Goal: Book appointment/travel/reservation

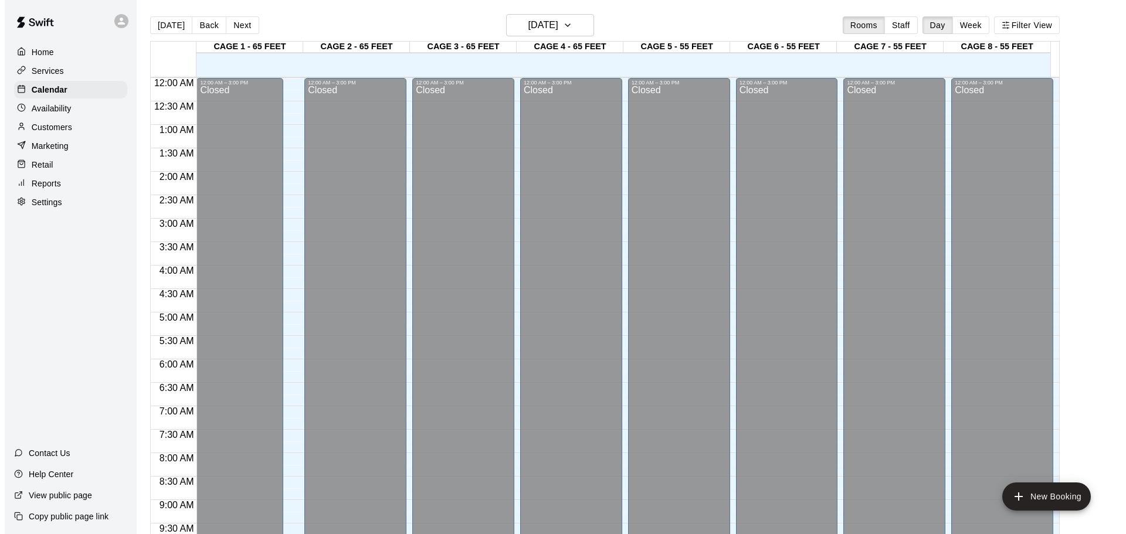
scroll to position [621, 0]
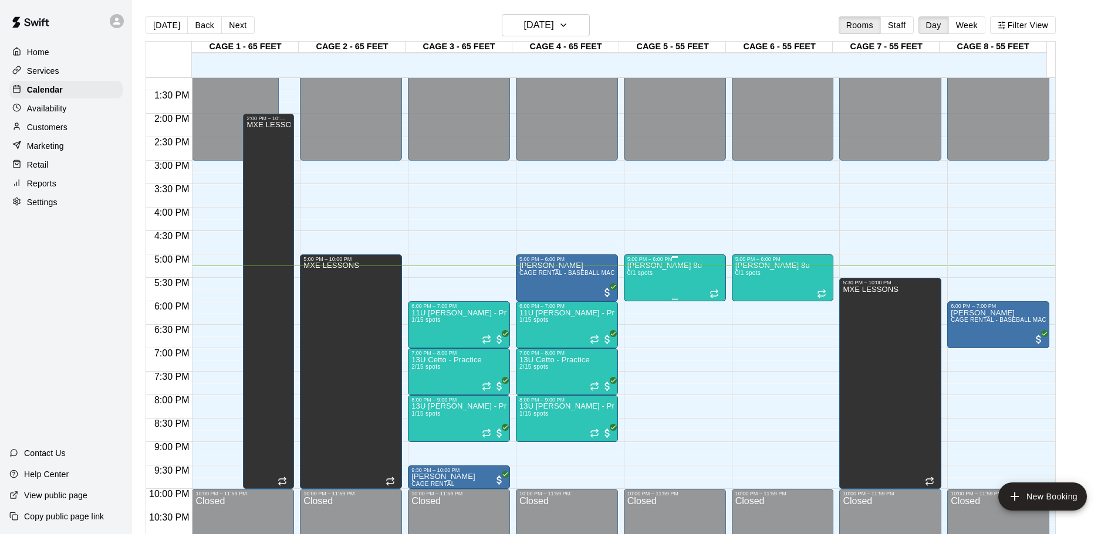
click at [682, 266] on p "[PERSON_NAME] 8u" at bounding box center [664, 266] width 75 height 0
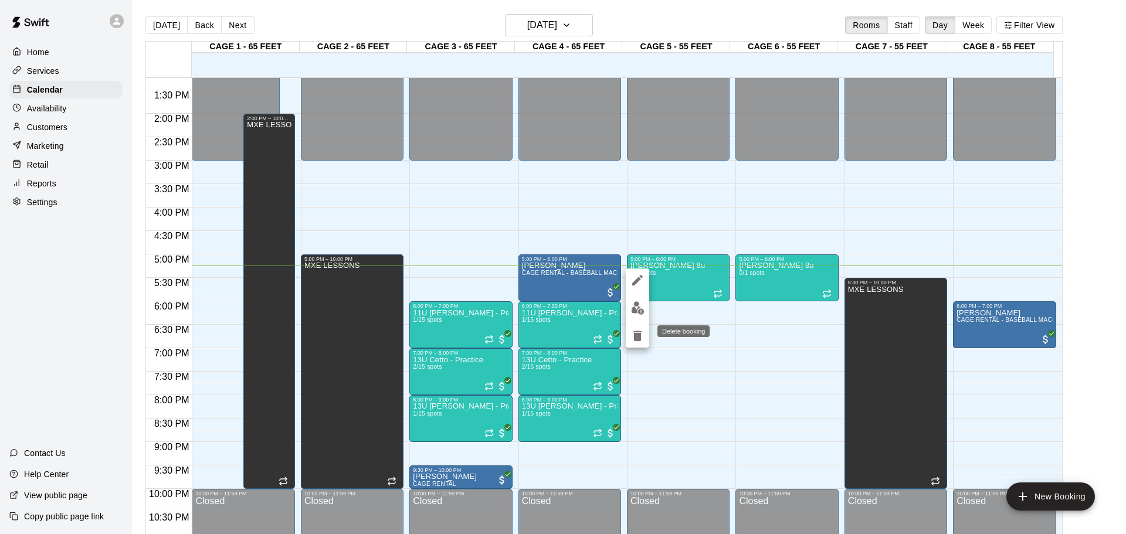
click at [635, 342] on icon "delete" at bounding box center [638, 336] width 14 height 14
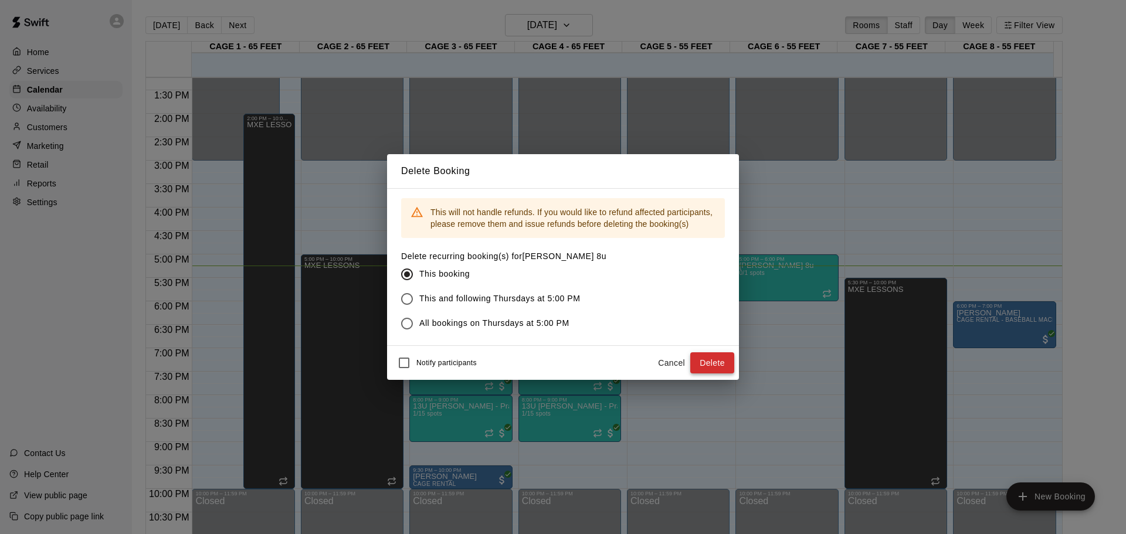
click at [701, 367] on button "Delete" at bounding box center [713, 364] width 44 height 22
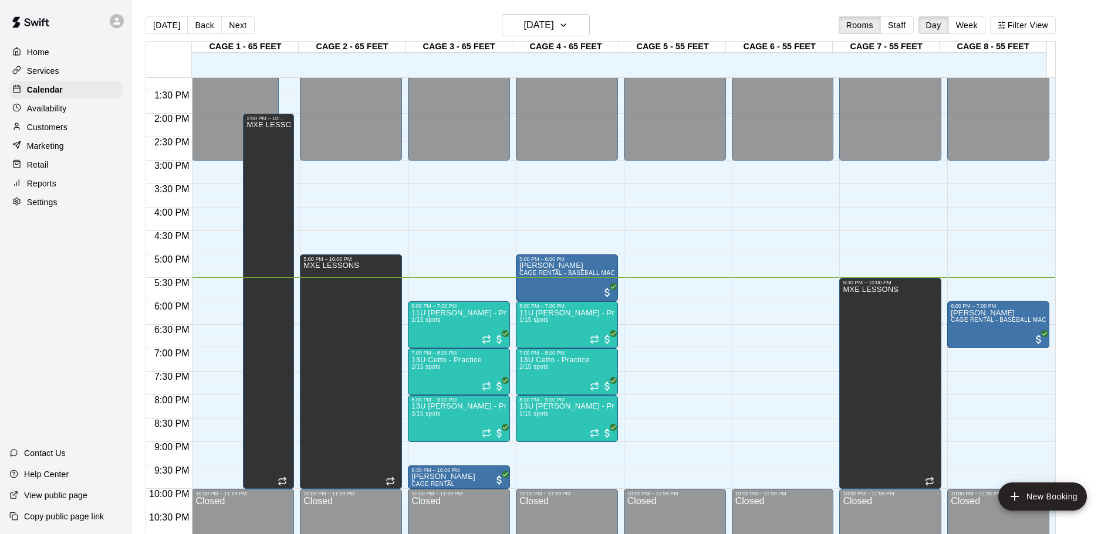
click at [696, 278] on div "12:00 AM – 3:00 PM Closed 10:00 PM – 11:59 PM Closed" at bounding box center [675, 20] width 102 height 1126
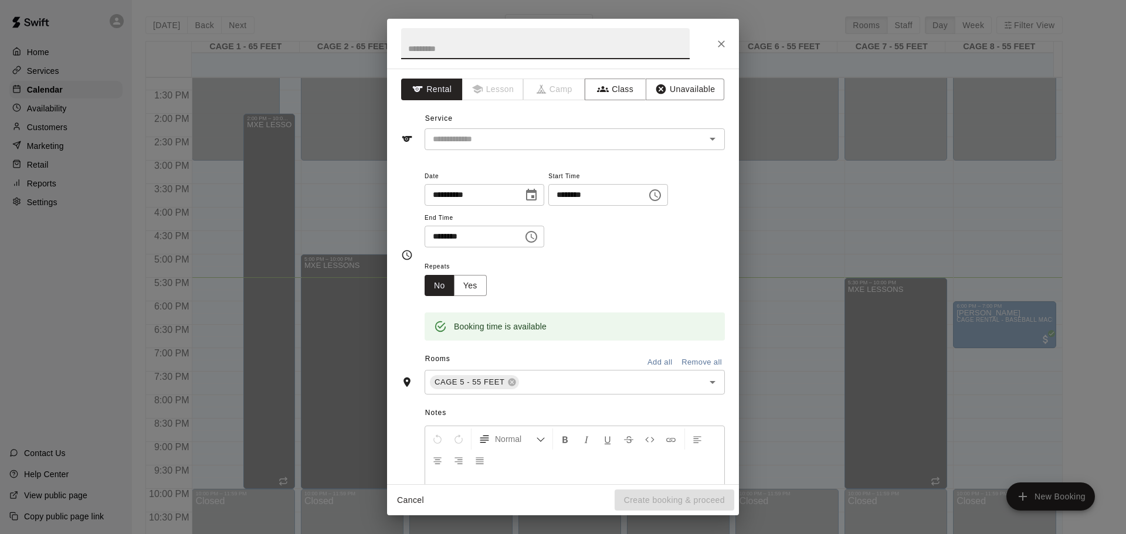
click at [719, 40] on icon "Close" at bounding box center [722, 44] width 12 height 12
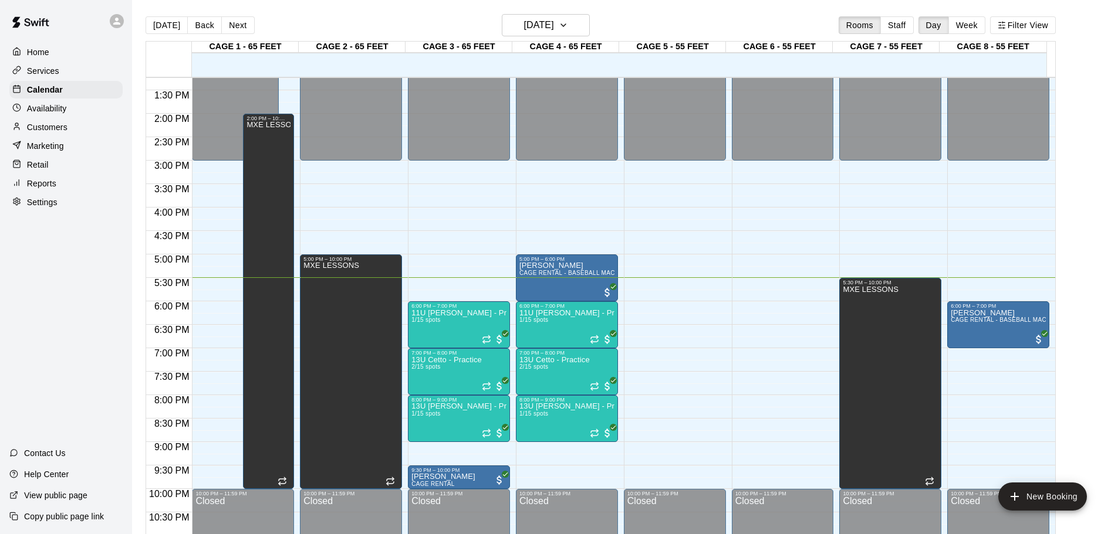
click at [449, 280] on div "12:00 AM – 3:00 PM Closed 6:00 PM – 7:00 PM 11U [PERSON_NAME] - Practice 1/15 s…" at bounding box center [459, 20] width 102 height 1126
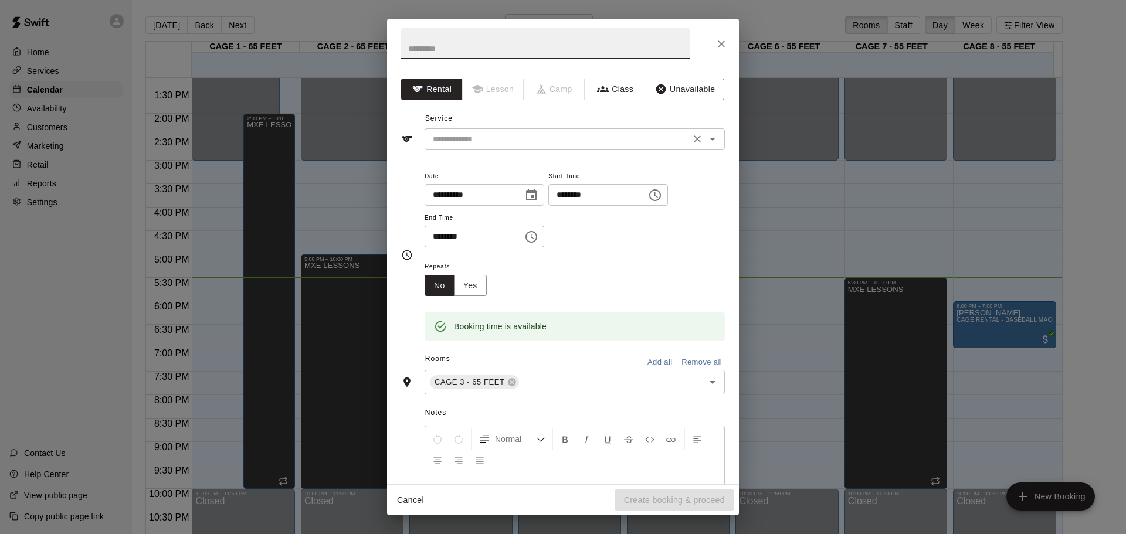
click at [483, 134] on input "text" at bounding box center [557, 139] width 259 height 15
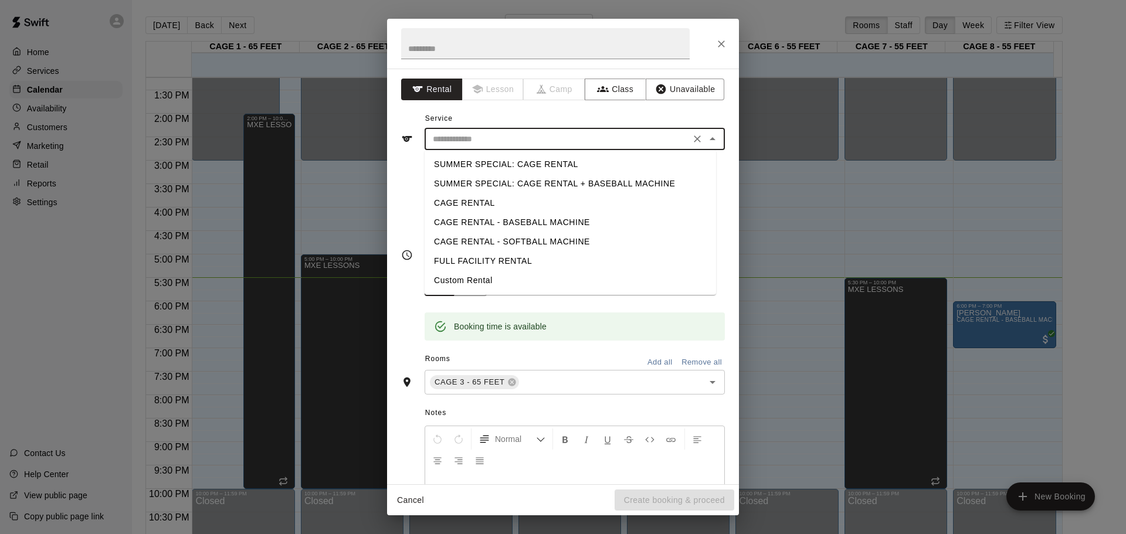
click at [512, 221] on li "CAGE RENTAL - BASEBALL MACHINE" at bounding box center [571, 222] width 292 height 19
type input "**********"
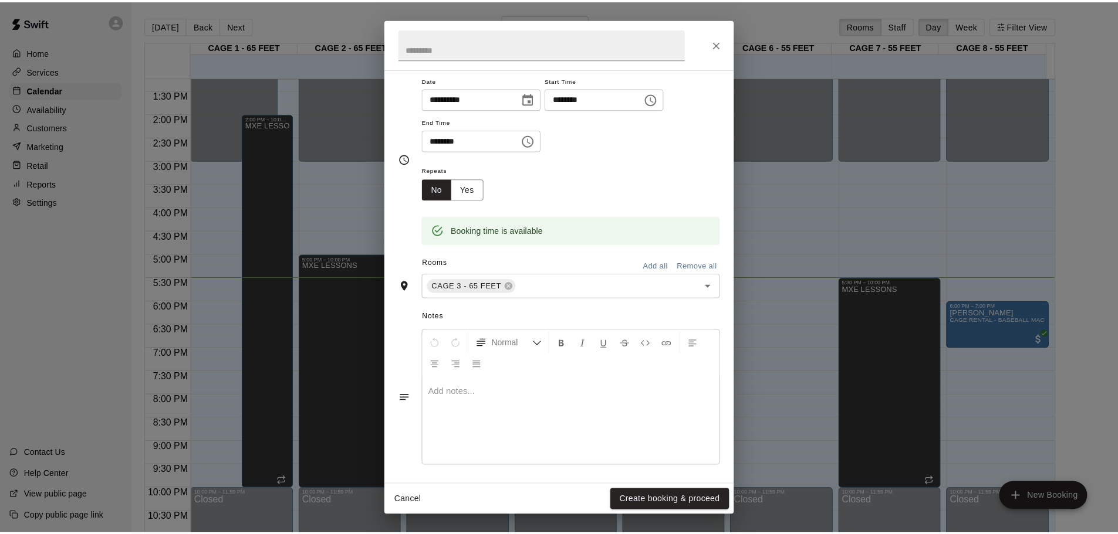
scroll to position [100, 0]
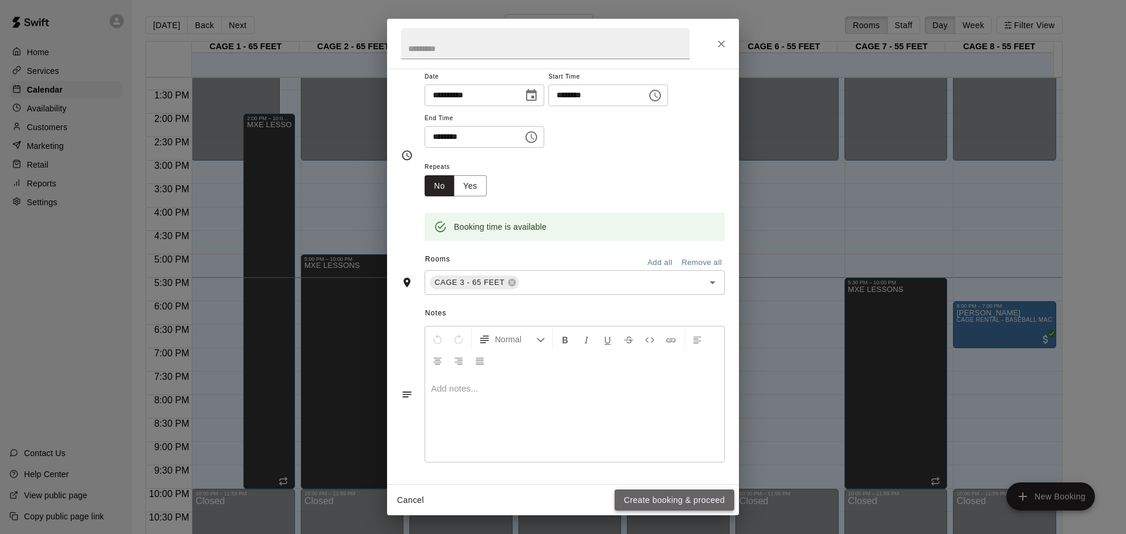
click at [677, 494] on button "Create booking & proceed" at bounding box center [675, 501] width 120 height 22
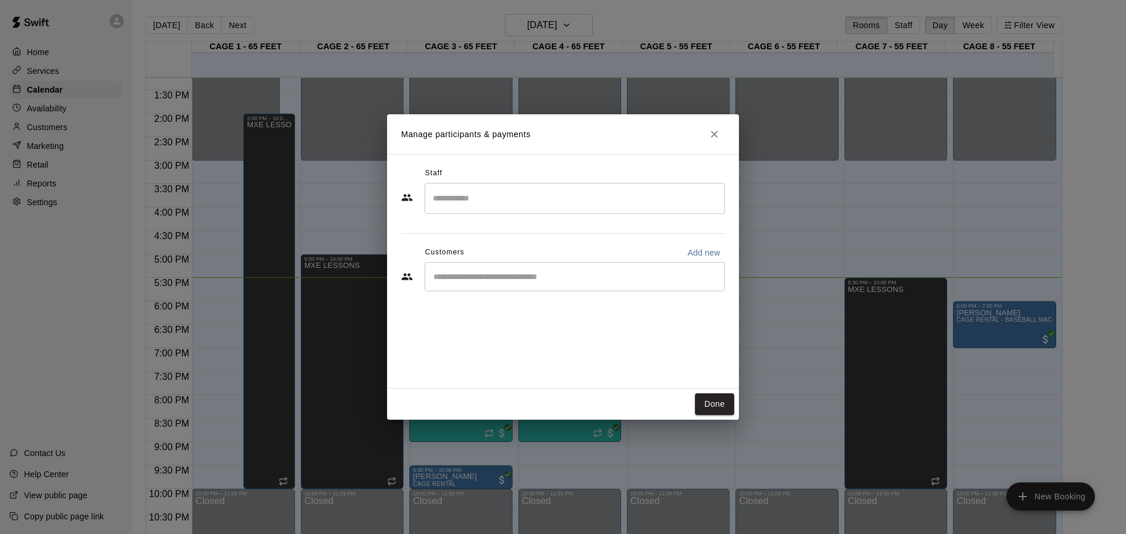
click at [581, 276] on input "Start typing to search customers..." at bounding box center [575, 277] width 290 height 12
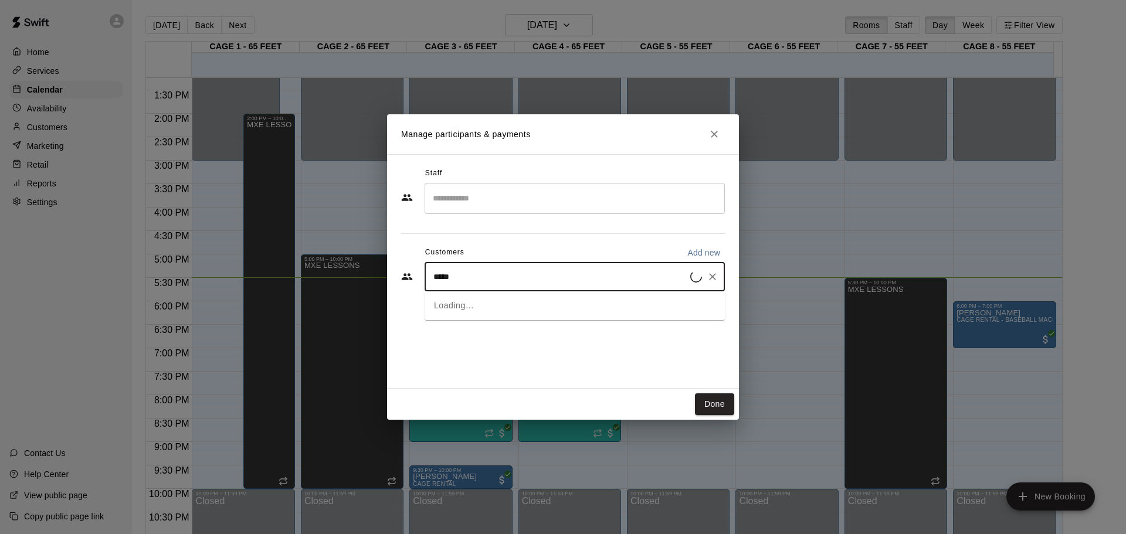
type input "*****"
click at [652, 303] on div "[PERSON_NAME] MAYHEM PLAYER [EMAIL_ADDRESS][DOMAIN_NAME]" at bounding box center [587, 310] width 258 height 25
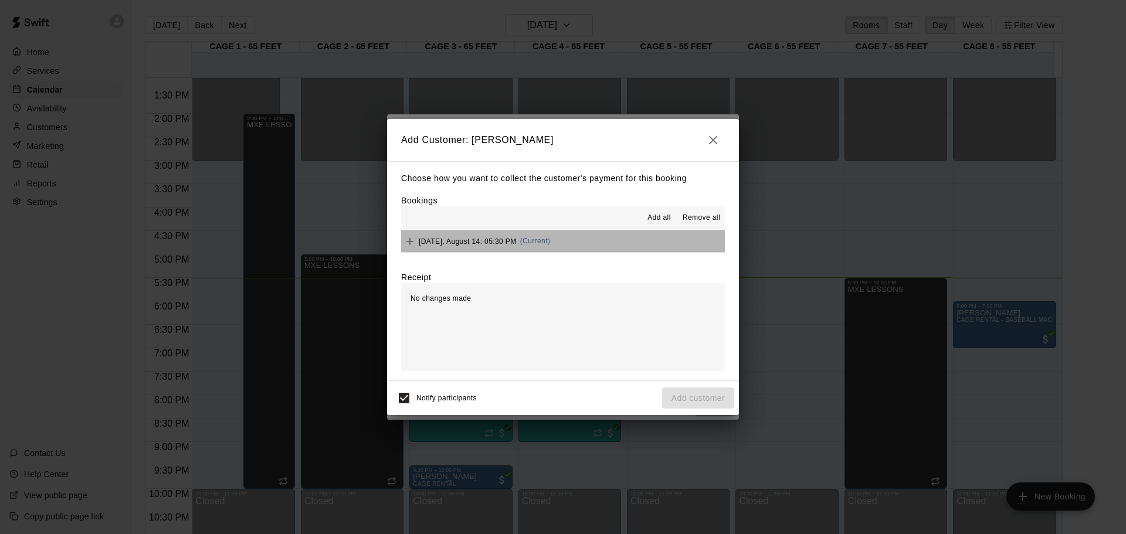
click at [648, 249] on button "[DATE], August 14: 05:30 PM (Current)" at bounding box center [563, 242] width 324 height 22
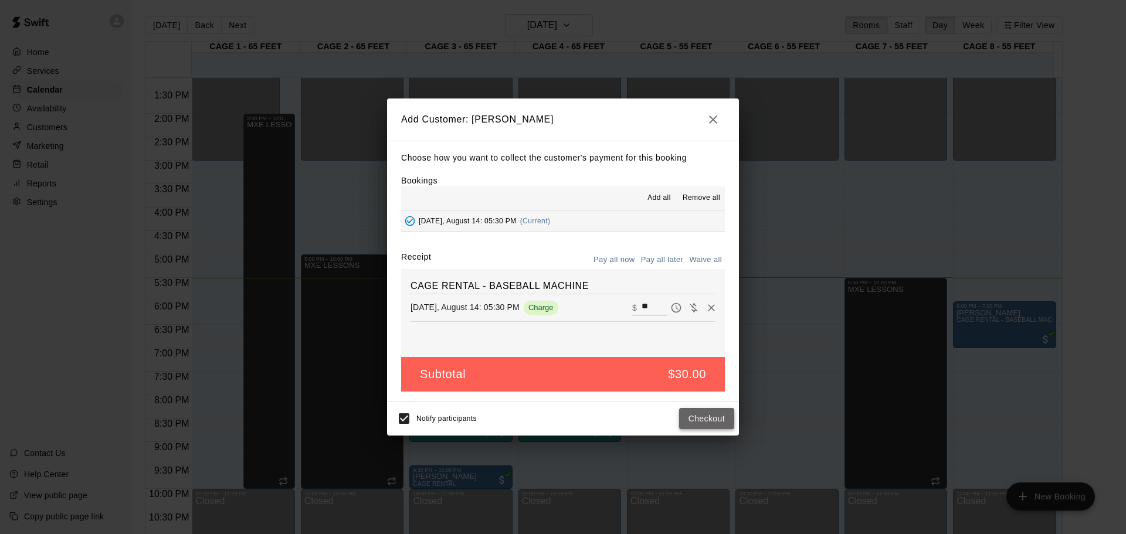
click at [724, 420] on button "Checkout" at bounding box center [706, 419] width 55 height 22
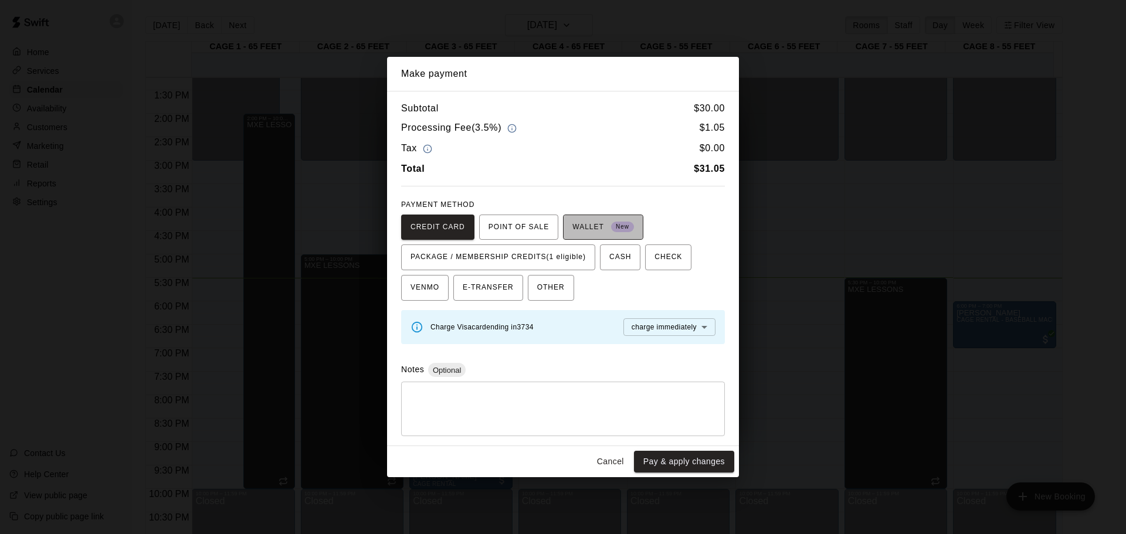
click at [593, 225] on span "WALLET New" at bounding box center [604, 227] width 62 height 19
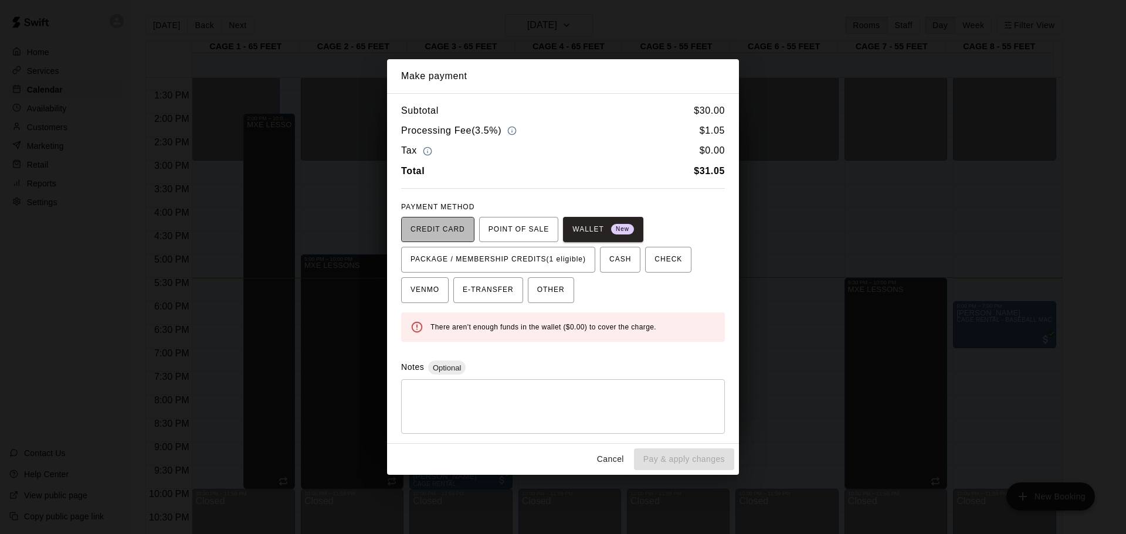
click at [438, 225] on span "CREDIT CARD" at bounding box center [438, 230] width 55 height 19
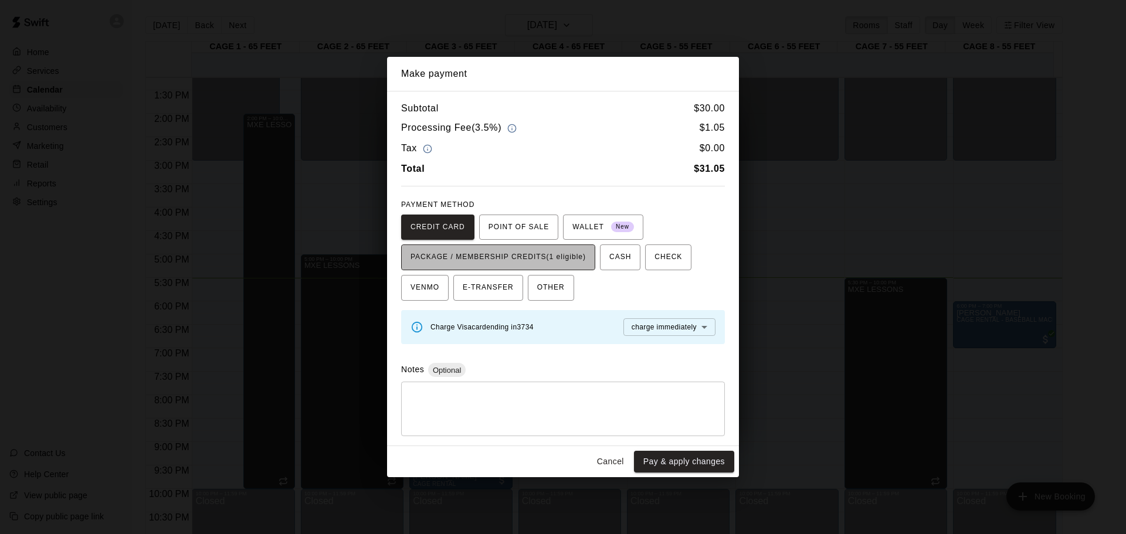
click at [465, 249] on span "PACKAGE / MEMBERSHIP CREDITS (1 eligible)" at bounding box center [498, 257] width 175 height 19
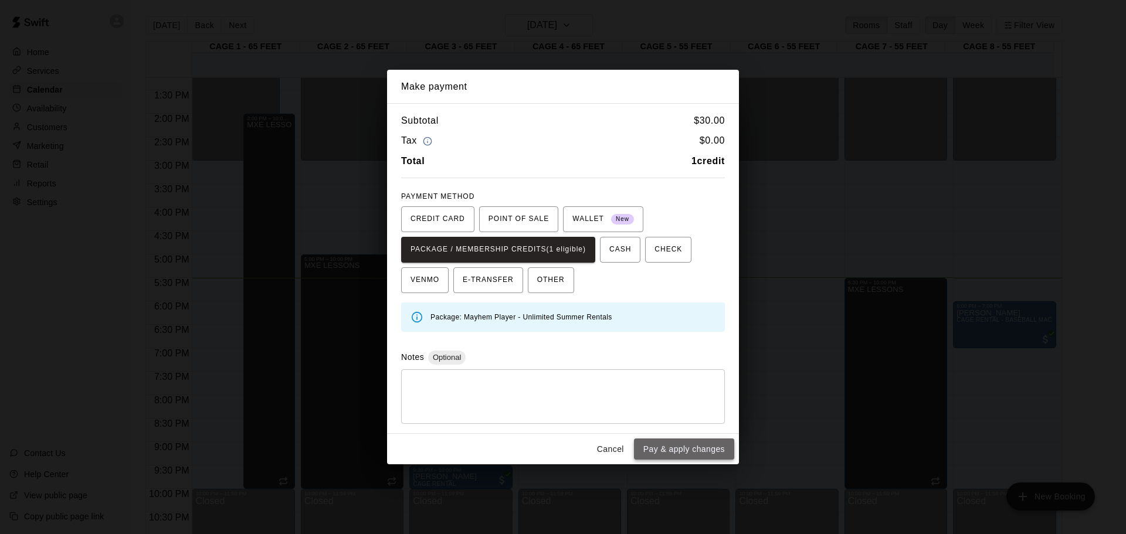
click at [705, 445] on button "Pay & apply changes" at bounding box center [684, 450] width 100 height 22
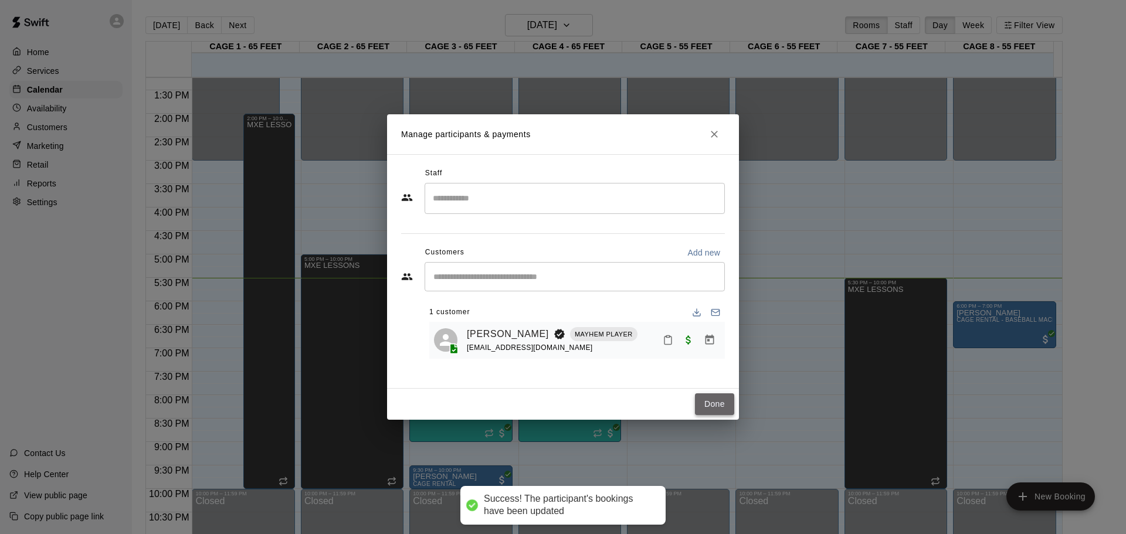
click at [716, 409] on button "Done" at bounding box center [714, 405] width 39 height 22
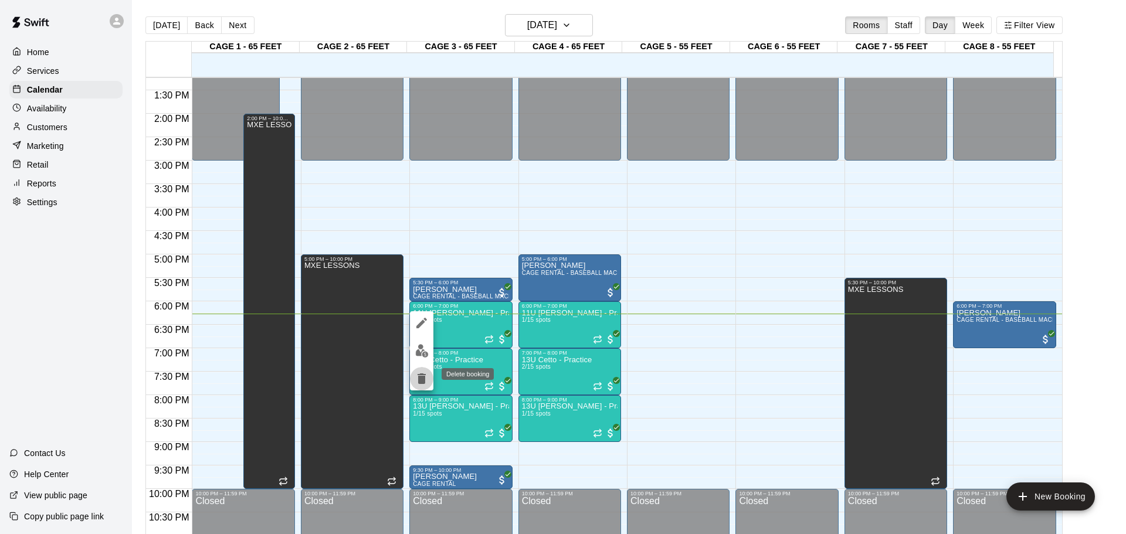
click at [419, 381] on icon "delete" at bounding box center [422, 379] width 14 height 14
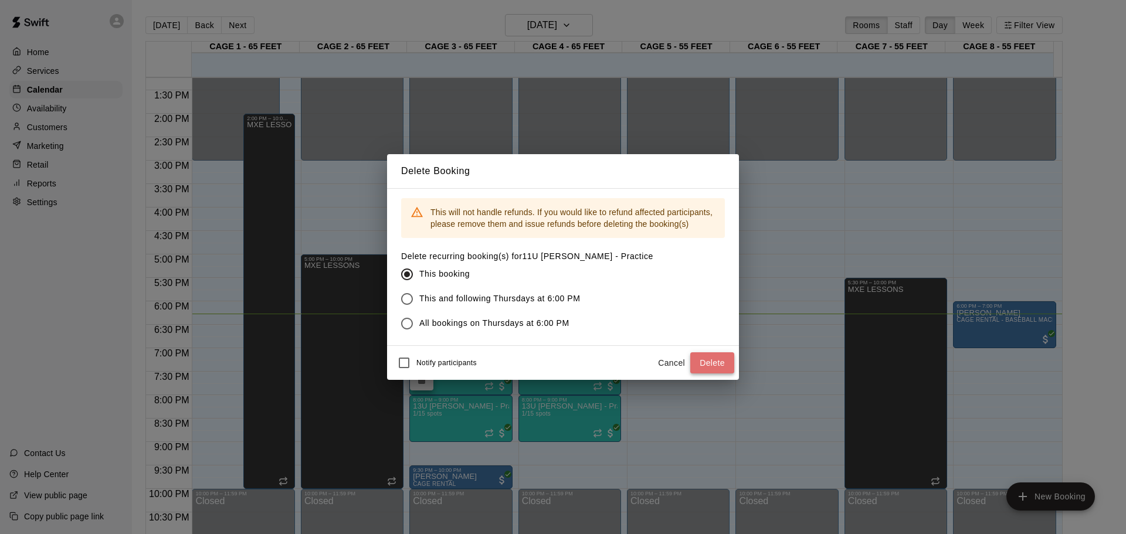
click at [708, 361] on button "Delete" at bounding box center [713, 364] width 44 height 22
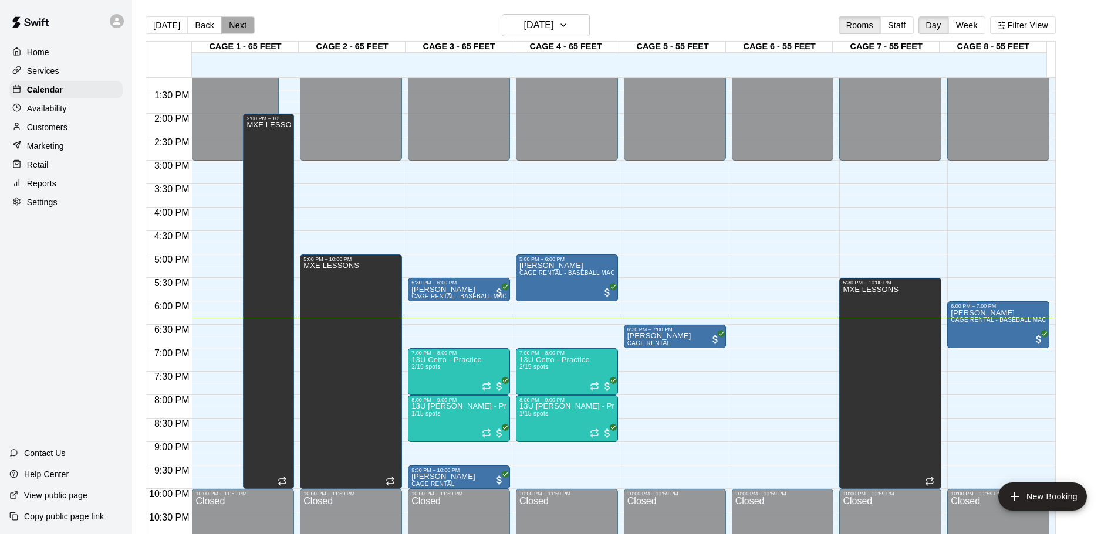
click at [221, 24] on button "Next" at bounding box center [237, 25] width 33 height 18
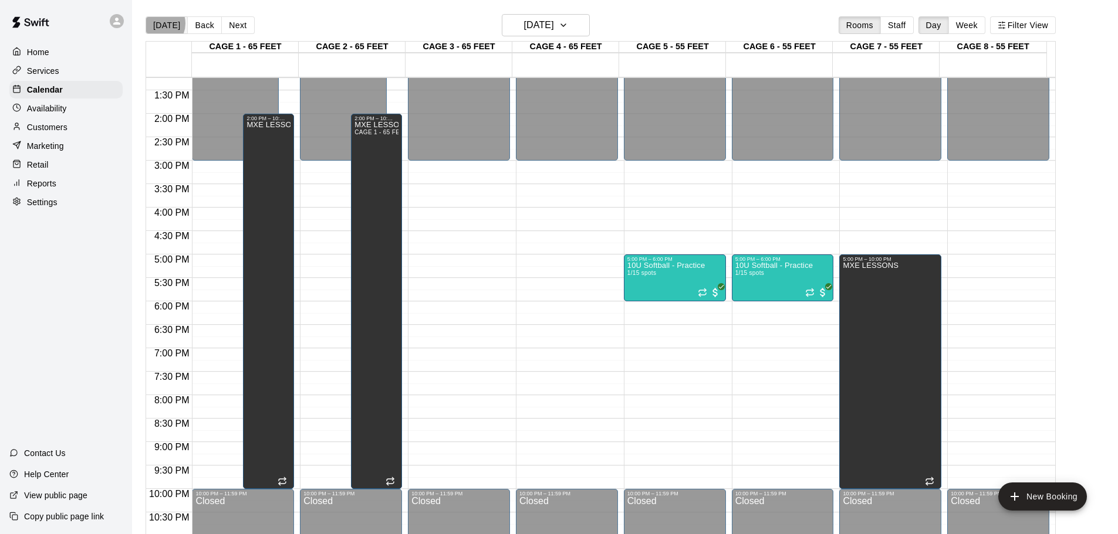
click at [157, 23] on button "[DATE]" at bounding box center [167, 25] width 42 height 18
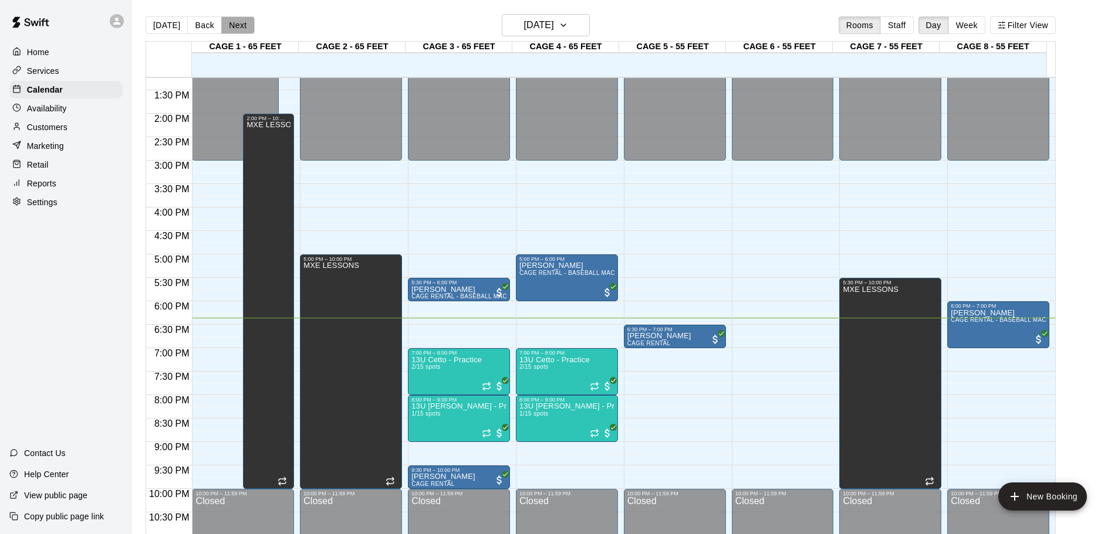
click at [237, 28] on button "Next" at bounding box center [237, 25] width 33 height 18
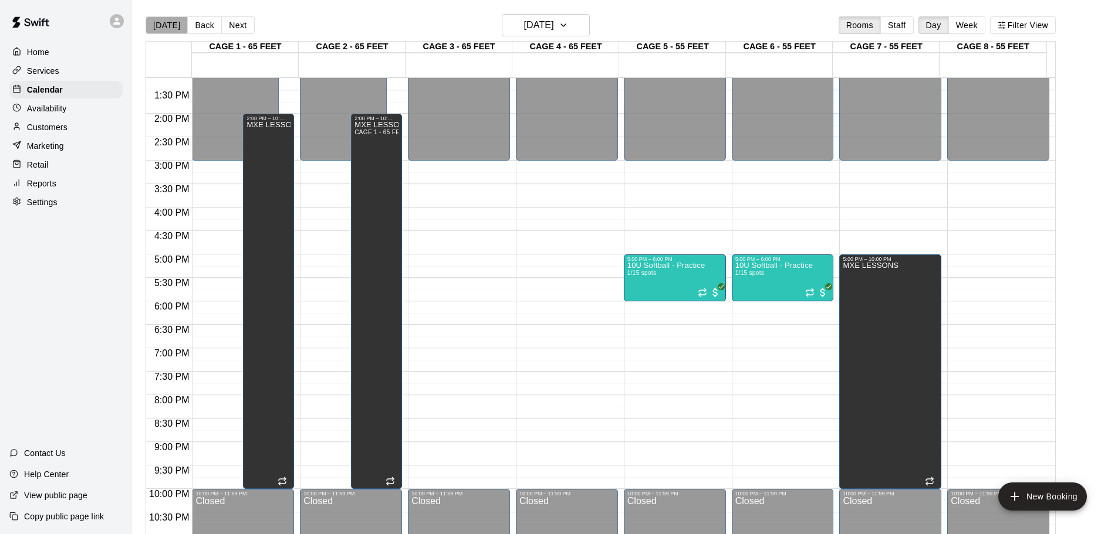
click at [166, 25] on button "[DATE]" at bounding box center [167, 25] width 42 height 18
